Goal: Check status: Check status

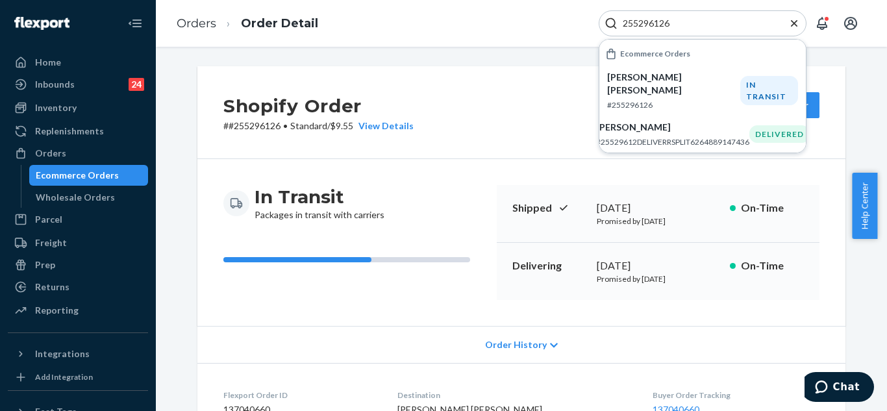
scroll to position [260, 0]
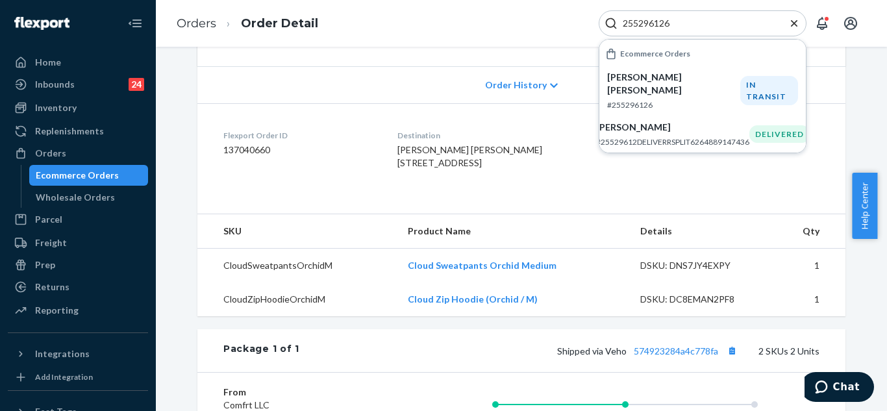
click at [795, 24] on icon "Close Search" at bounding box center [794, 22] width 6 height 6
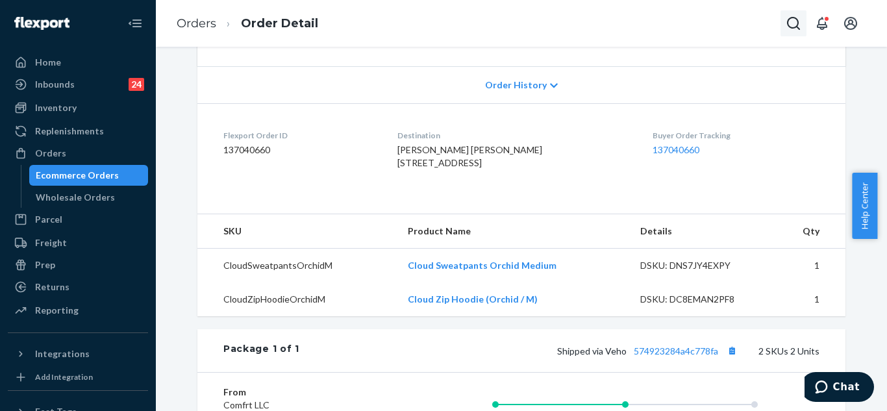
click at [795, 21] on icon "Open Search Box" at bounding box center [794, 24] width 16 height 16
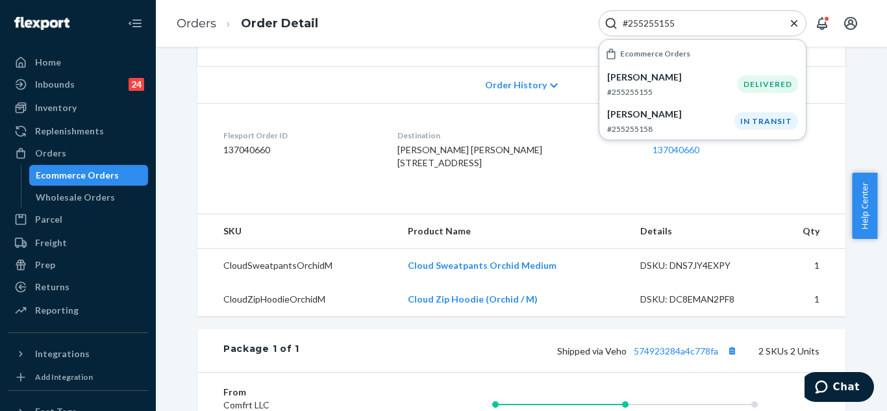
type input "#255255155"
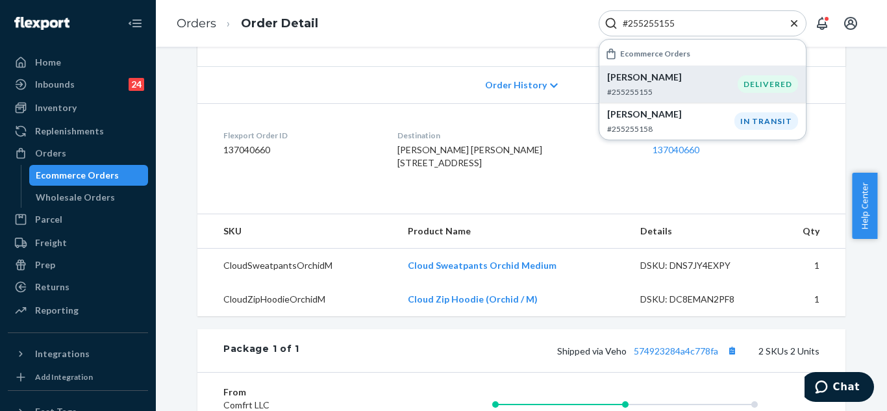
click at [710, 79] on p "[PERSON_NAME]" at bounding box center [672, 77] width 131 height 13
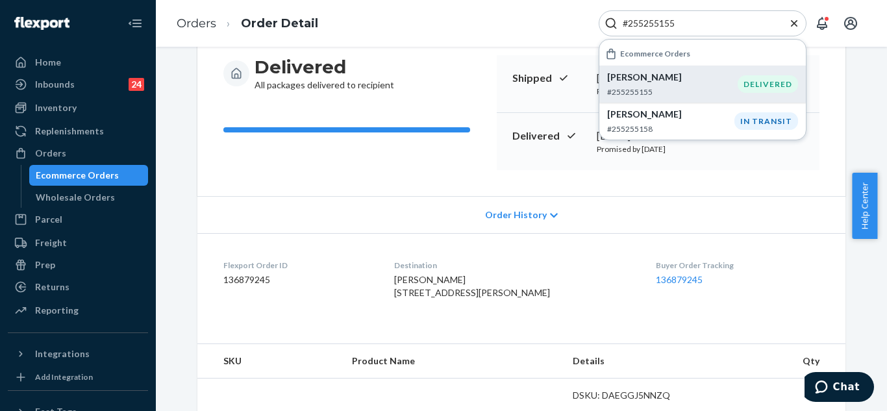
scroll to position [195, 0]
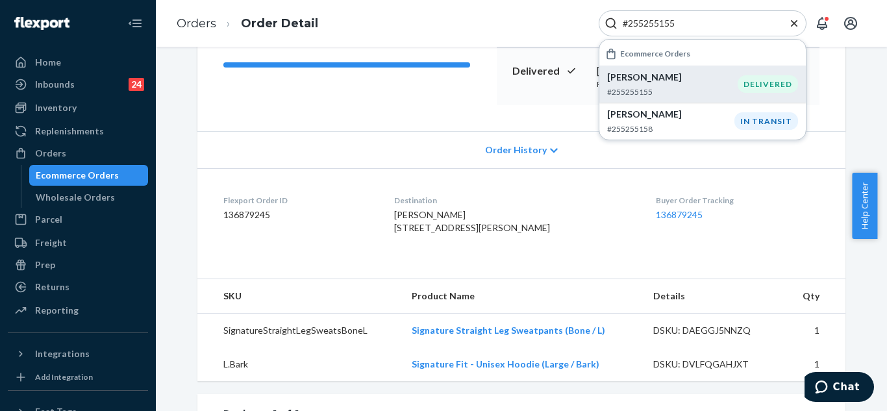
click at [518, 146] on span "Order History" at bounding box center [516, 150] width 62 height 13
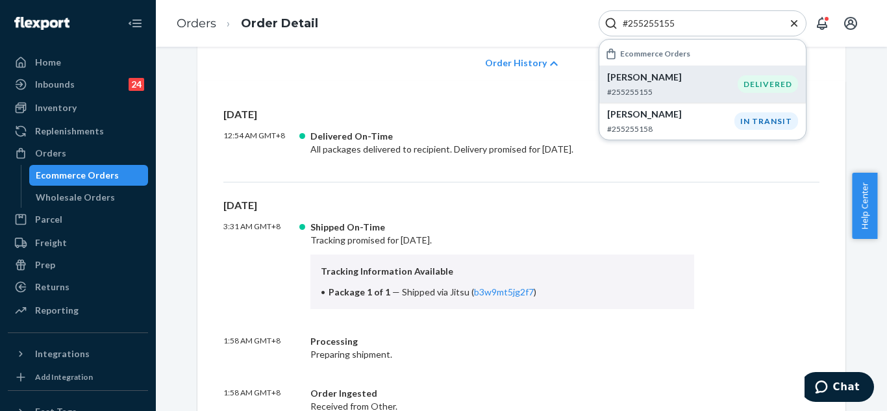
scroll to position [325, 0]
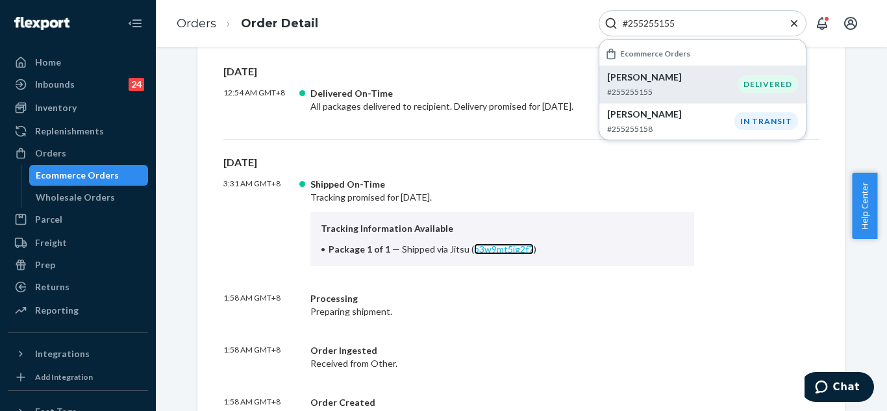
click at [498, 249] on link "b3w9mt5jg2f7" at bounding box center [504, 249] width 60 height 11
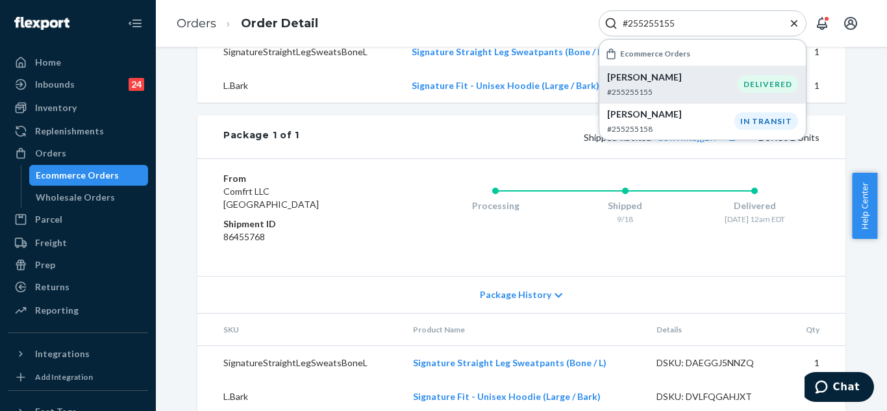
scroll to position [954, 0]
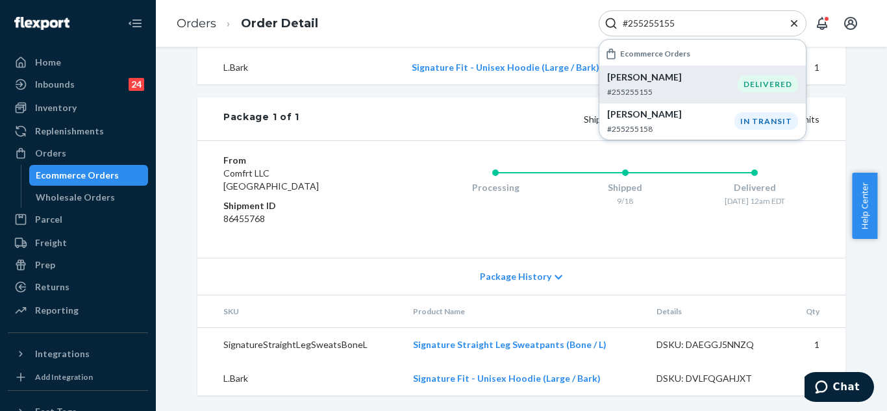
click at [489, 277] on span "Package History" at bounding box center [515, 276] width 71 height 13
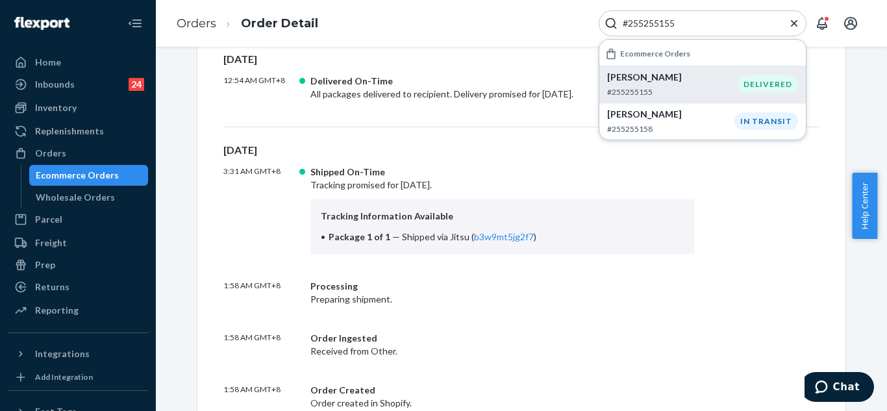
scroll to position [272, 0]
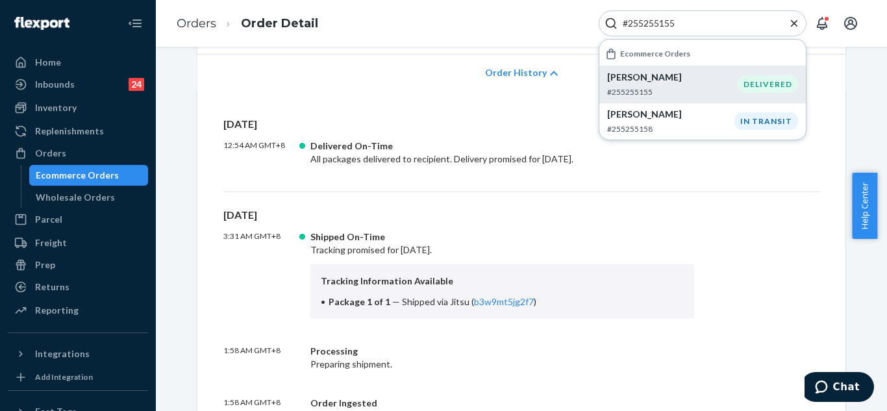
click at [796, 23] on icon "Close Search" at bounding box center [794, 23] width 13 height 13
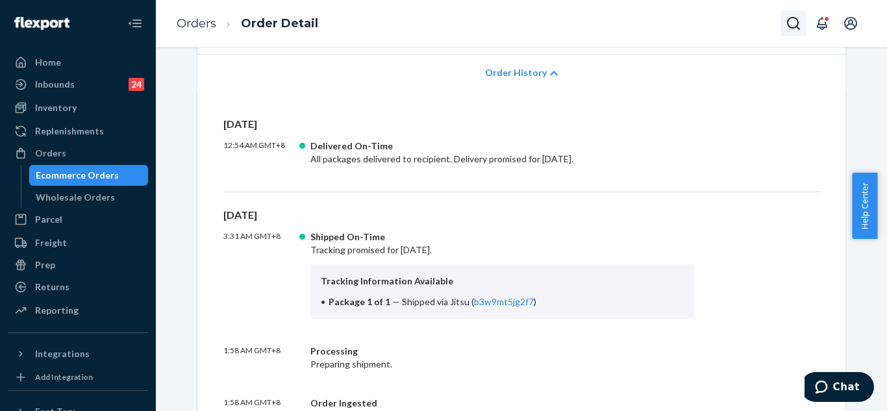
click at [796, 26] on icon "Open Search Box" at bounding box center [793, 23] width 13 height 13
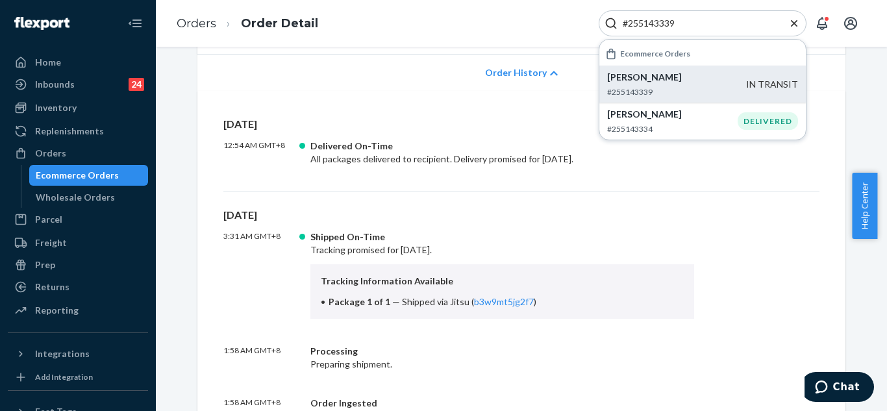
type input "#255143339"
click at [664, 84] on div "[PERSON_NAME] #255143339" at bounding box center [676, 84] width 139 height 27
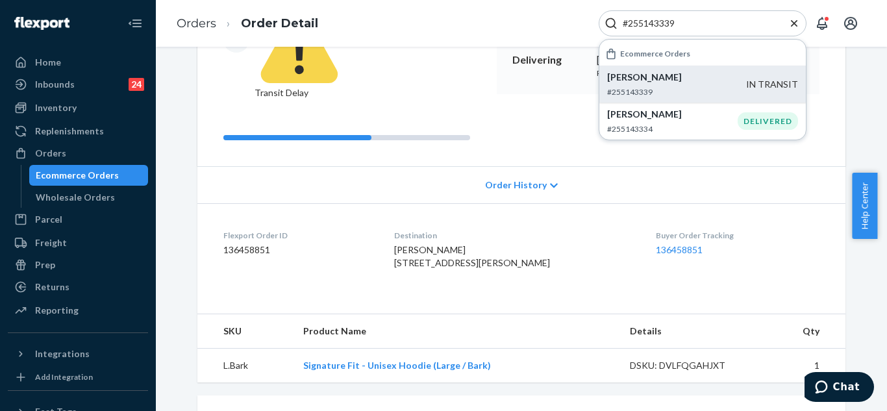
scroll to position [190, 0]
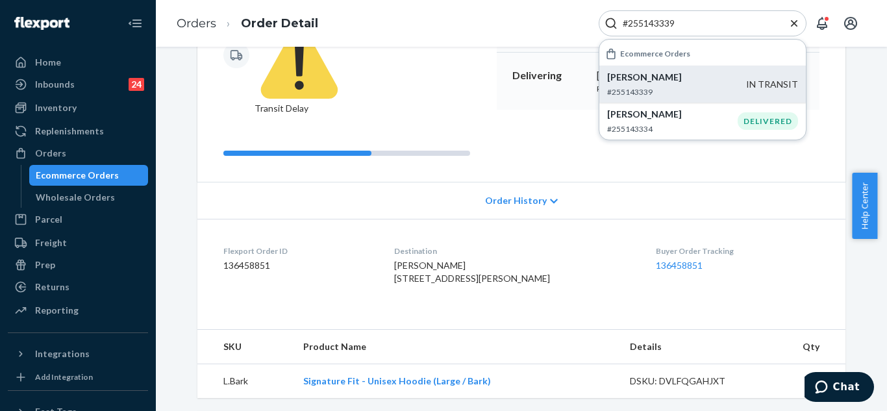
click at [795, 19] on icon "Close Search" at bounding box center [794, 23] width 13 height 13
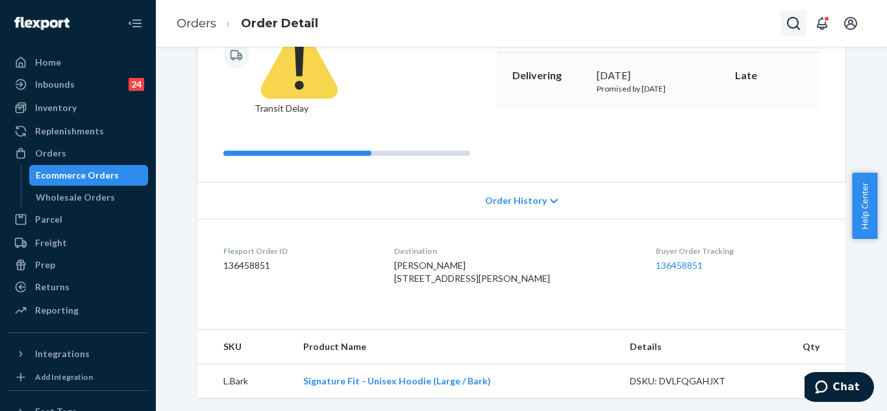
click at [785, 20] on button "Open Search Box" at bounding box center [794, 23] width 26 height 26
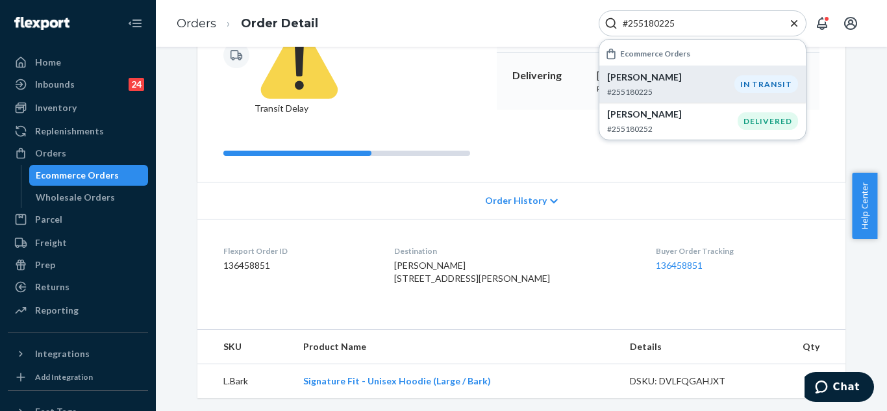
type input "#255180225"
click at [688, 88] on p "#255180225" at bounding box center [670, 91] width 127 height 11
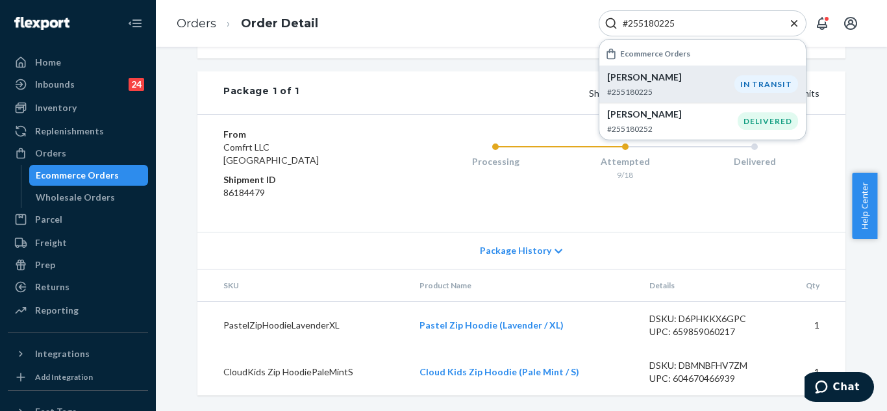
scroll to position [583, 0]
click at [503, 240] on div "Package History" at bounding box center [521, 250] width 648 height 37
click at [503, 242] on div "Package History" at bounding box center [521, 250] width 648 height 37
click at [513, 251] on span "Package History" at bounding box center [515, 250] width 71 height 13
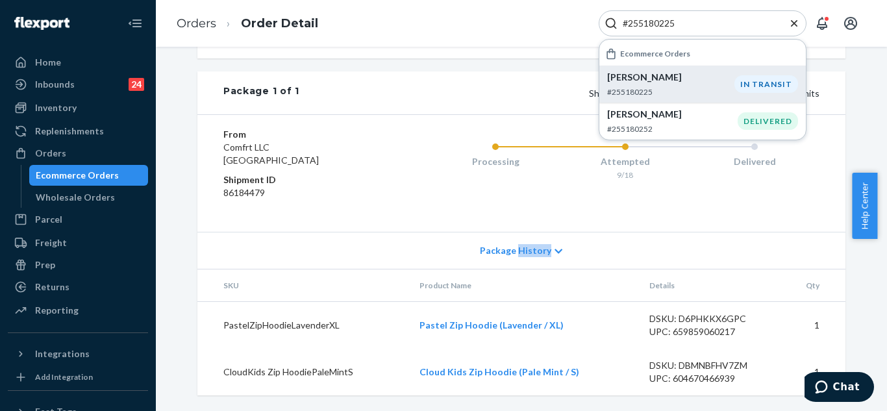
click at [524, 247] on span "Package History" at bounding box center [515, 250] width 71 height 13
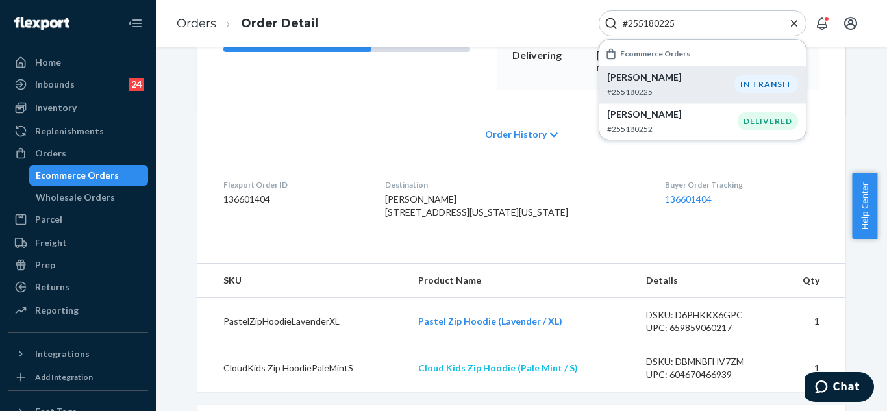
scroll to position [193, 0]
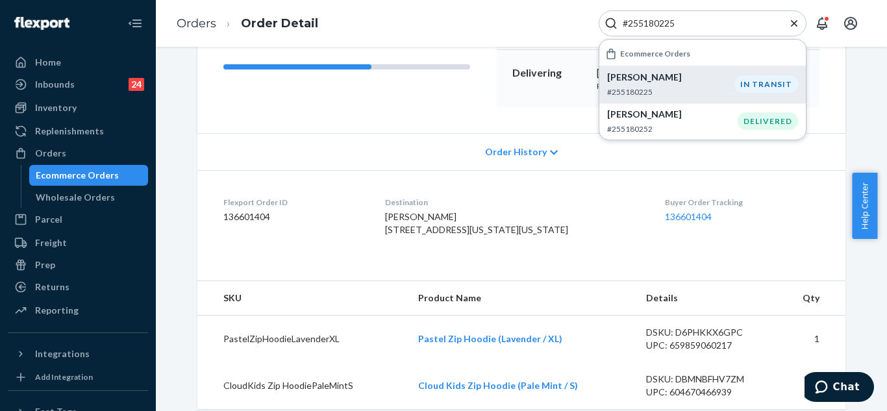
click at [530, 152] on span "Order History" at bounding box center [516, 152] width 62 height 13
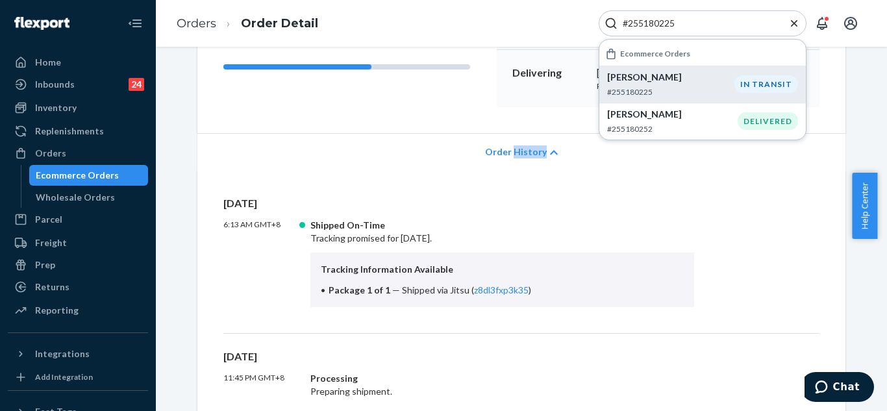
click at [530, 152] on span "Order History" at bounding box center [516, 152] width 62 height 13
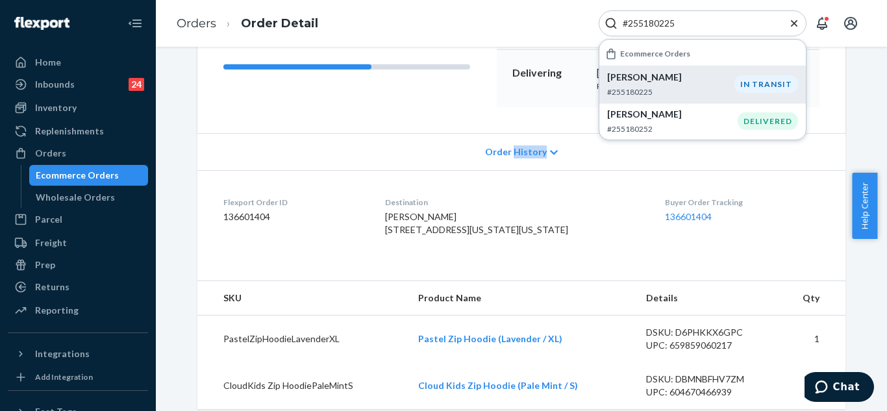
click at [533, 147] on span "Order History" at bounding box center [516, 152] width 62 height 13
click at [538, 147] on span "Order History" at bounding box center [516, 152] width 62 height 13
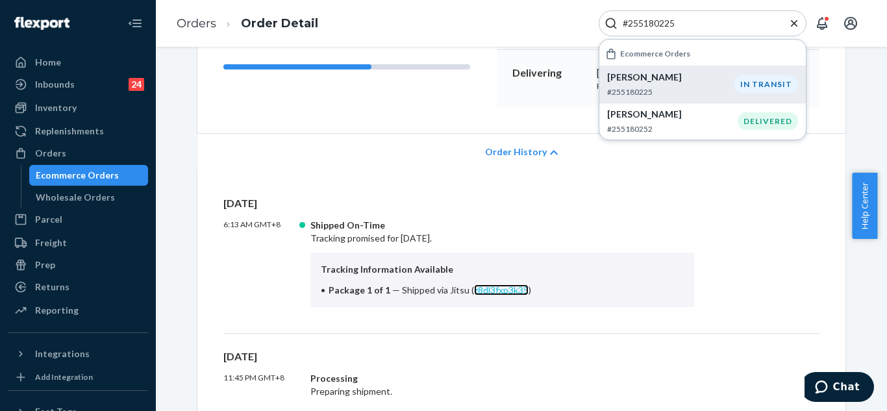
click at [476, 287] on link "z8dl3fxp3k35" at bounding box center [501, 290] width 55 height 11
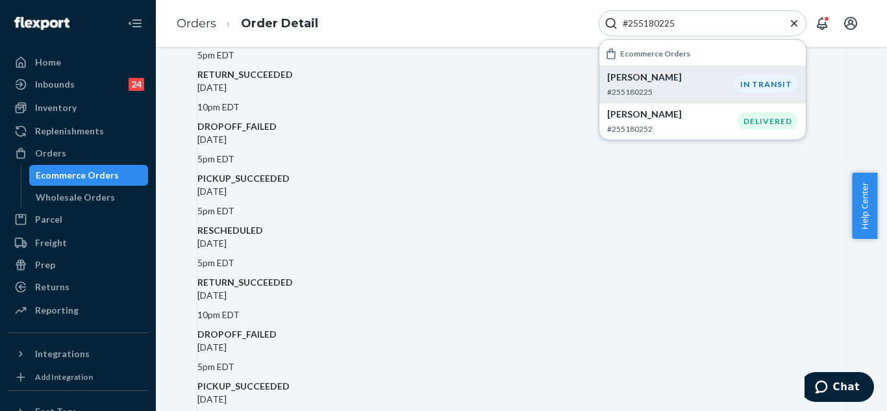
scroll to position [1102, 0]
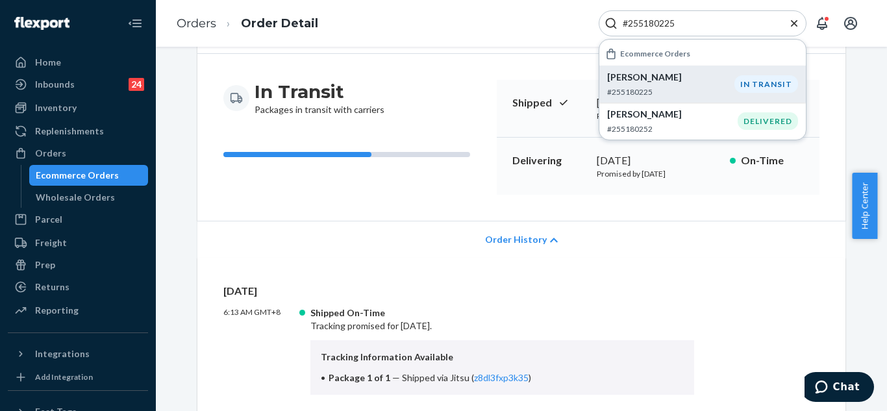
scroll to position [128, 0]
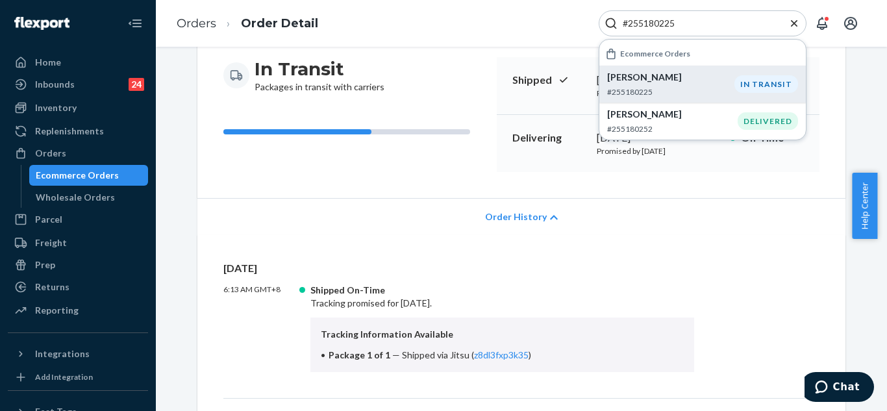
click at [799, 23] on icon "Close Search" at bounding box center [794, 23] width 13 height 13
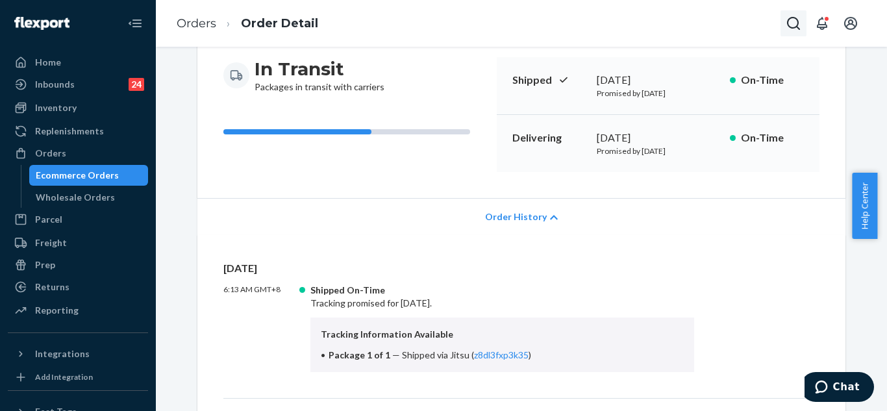
click at [796, 22] on icon "Open Search Box" at bounding box center [794, 24] width 16 height 16
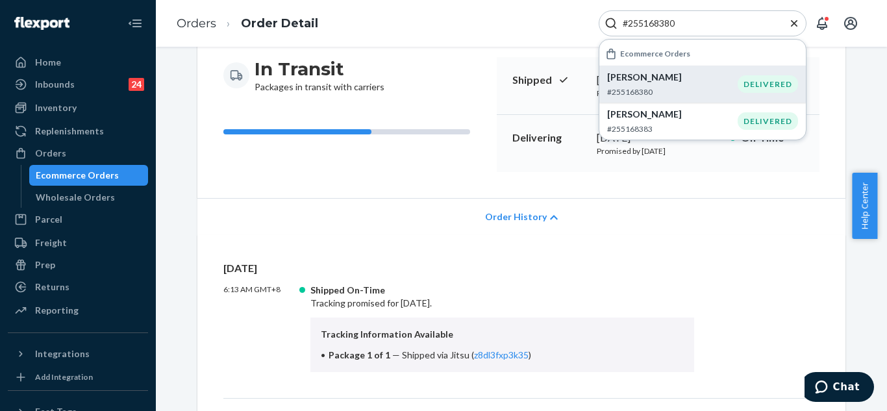
type input "#255168380"
click at [691, 91] on p "#255168380" at bounding box center [672, 91] width 131 height 11
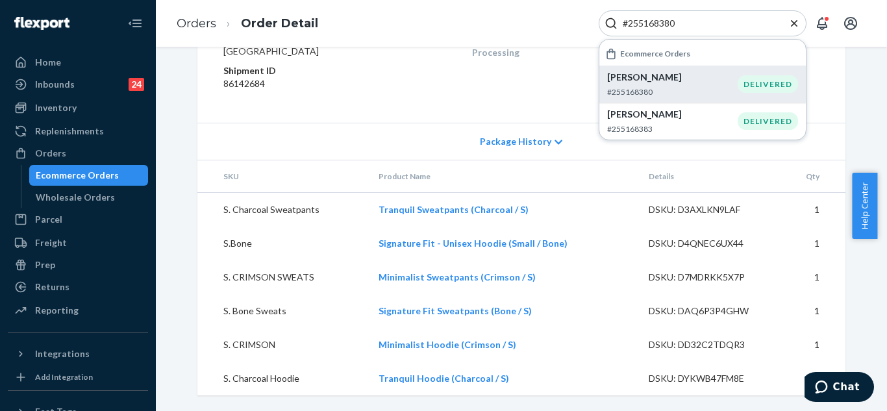
scroll to position [788, 0]
